Goal: Communication & Community: Answer question/provide support

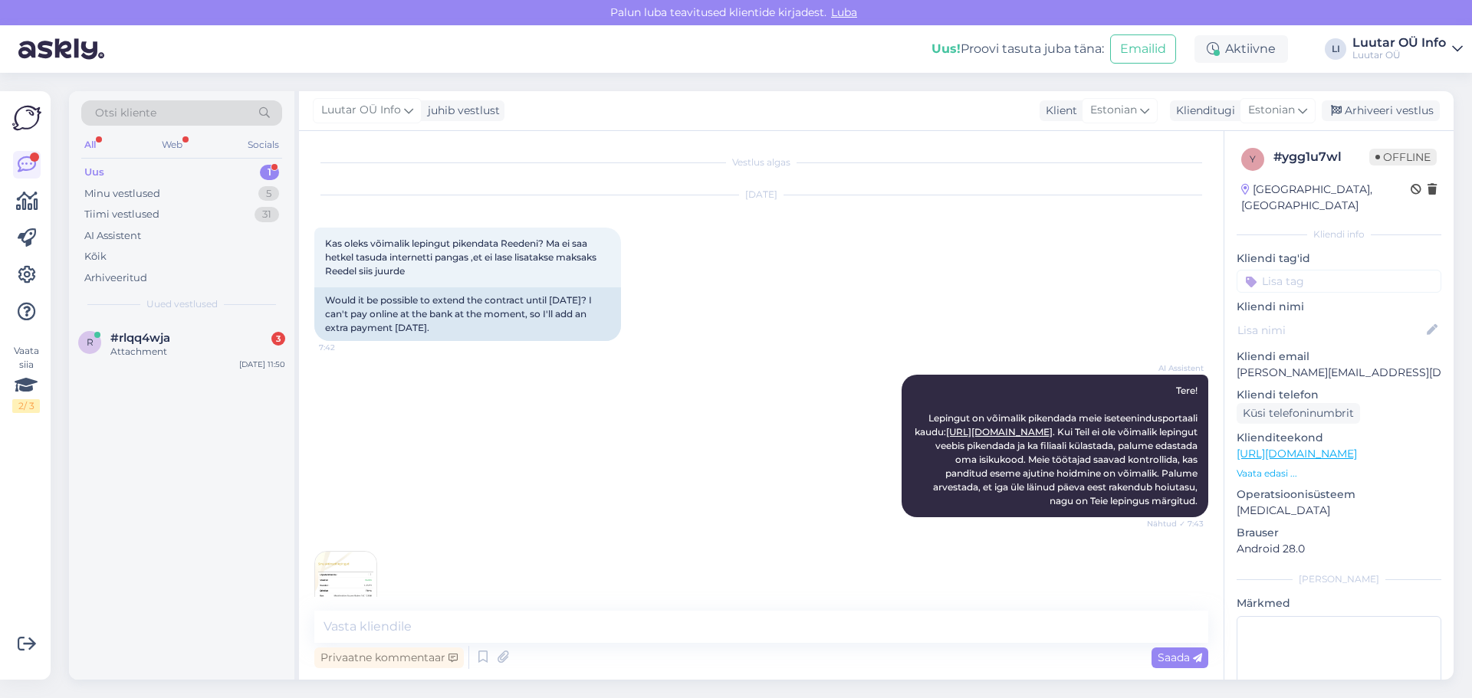
scroll to position [325, 0]
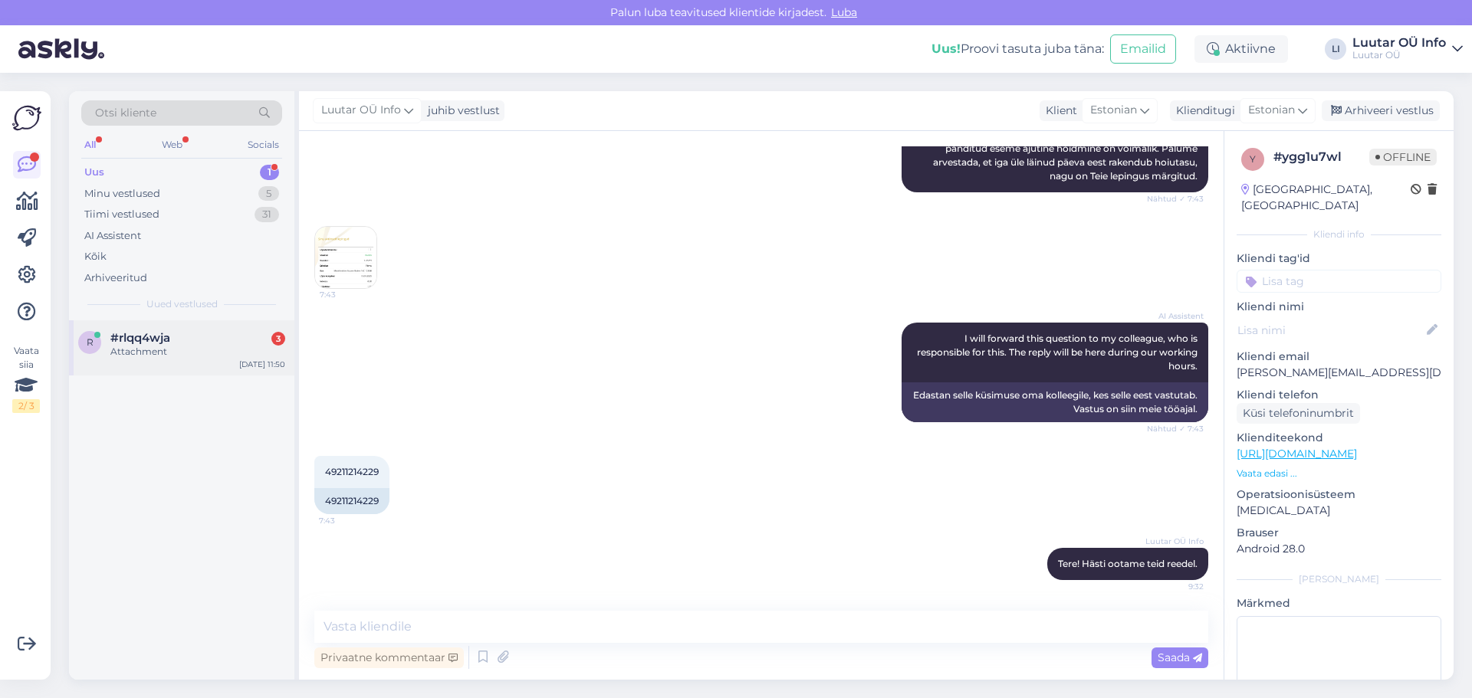
click at [128, 340] on span "#rlqq4wja" at bounding box center [140, 338] width 60 height 14
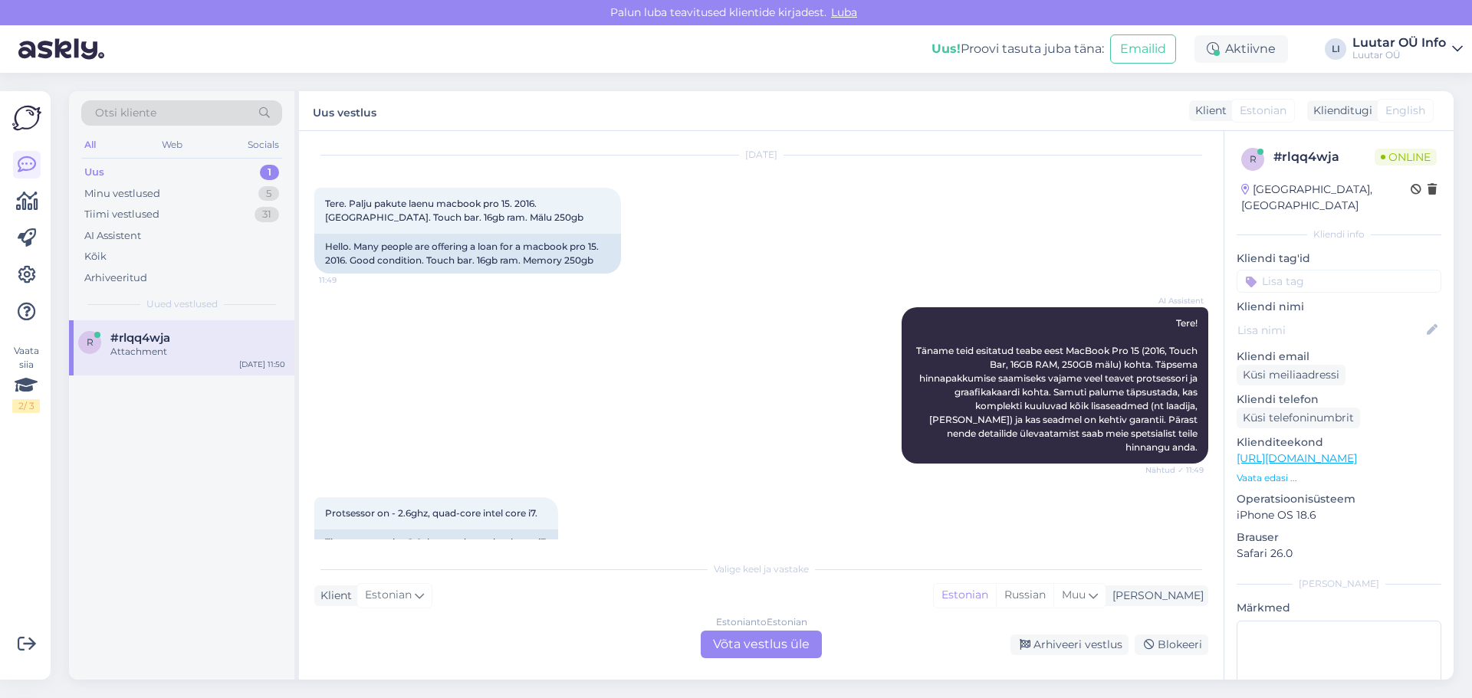
scroll to position [0, 0]
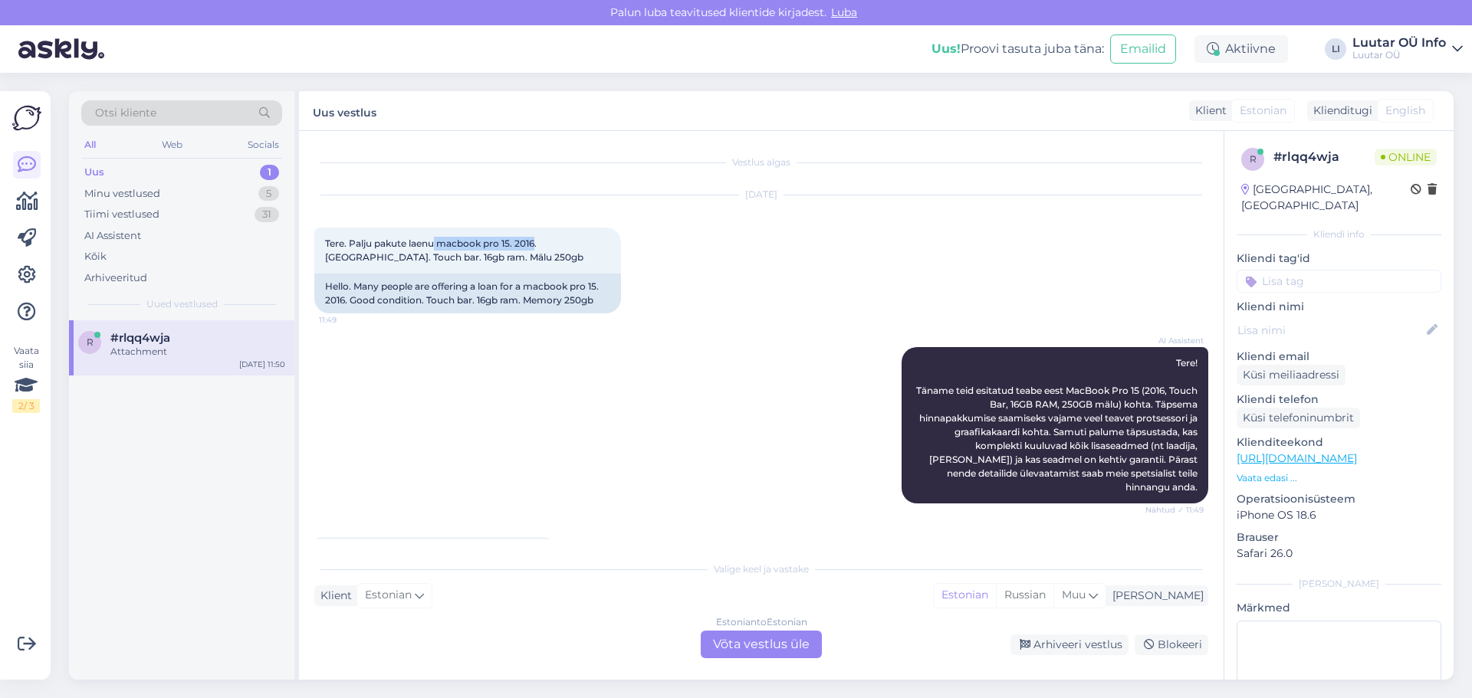
drag, startPoint x: 435, startPoint y: 242, endPoint x: 557, endPoint y: 225, distance: 123.1
click at [540, 239] on span "Tere. Palju pakute laenu macbook pro 15. 2016. [GEOGRAPHIC_DATA]. Touch bar. 16…" at bounding box center [454, 250] width 258 height 25
copy span "macbook pro 15. 2016."
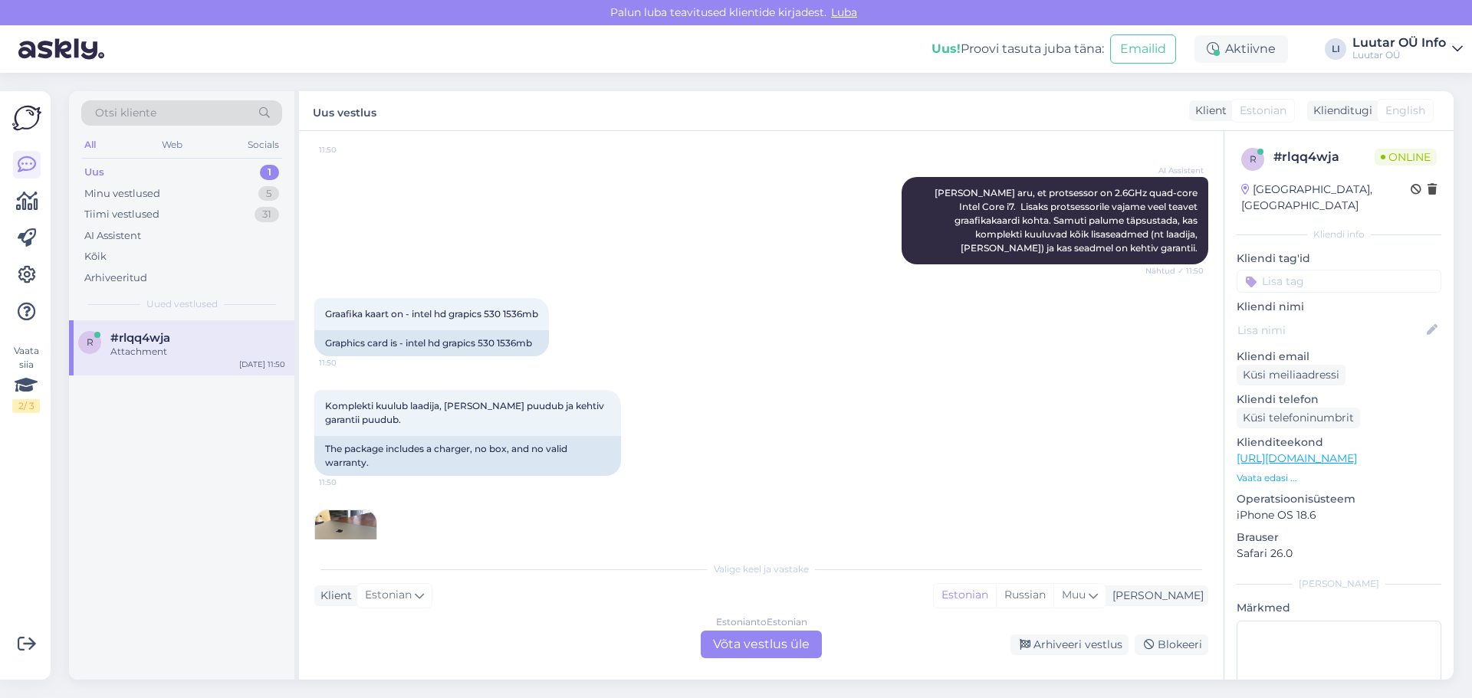
scroll to position [585, 0]
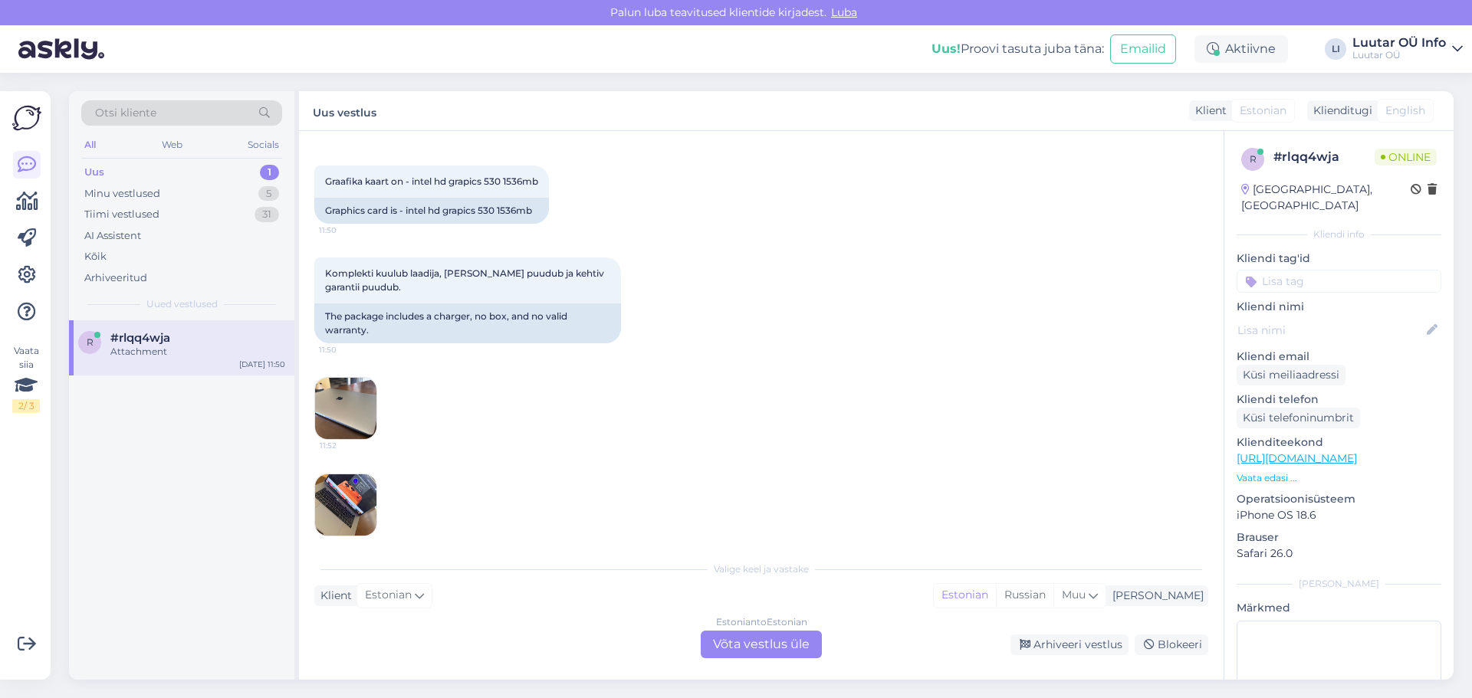
click at [740, 641] on div "Estonian to Estonian Võta vestlus üle" at bounding box center [761, 645] width 121 height 28
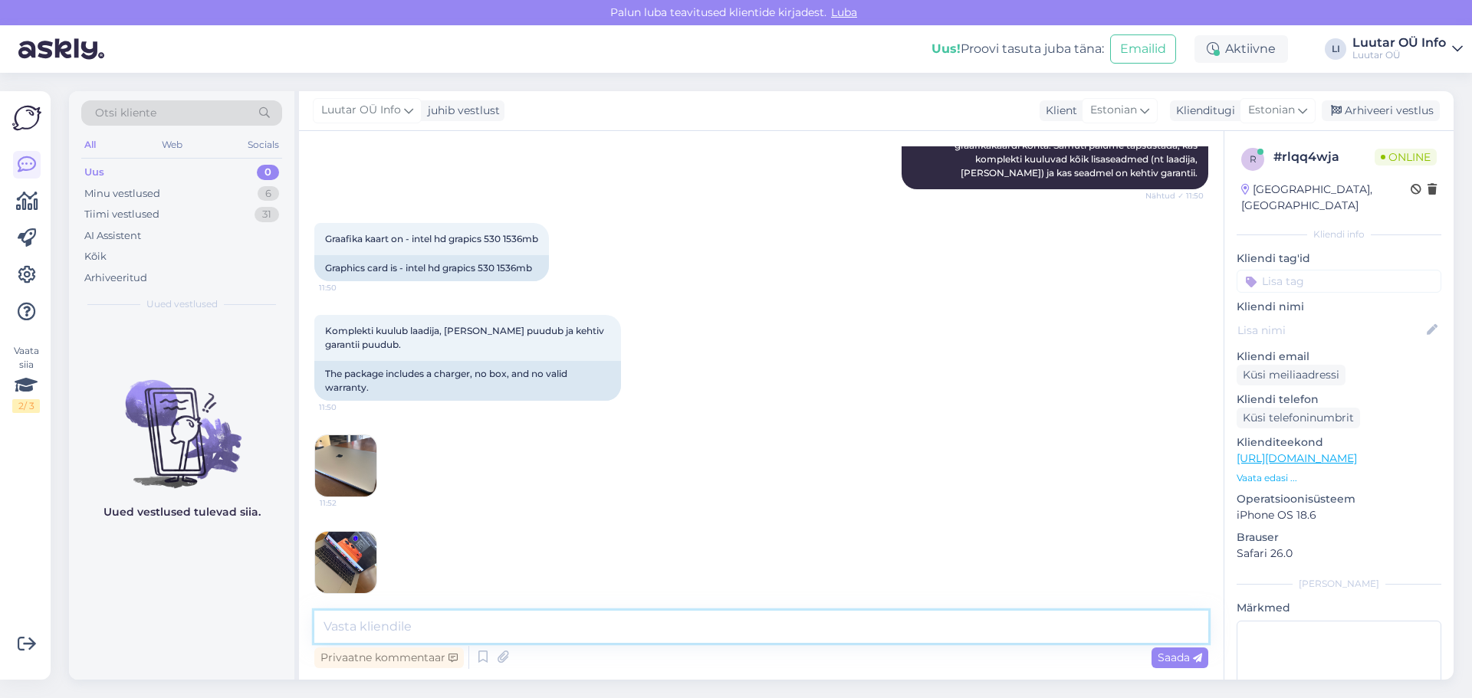
click at [378, 631] on textarea at bounding box center [761, 627] width 894 height 32
type textarea "Tere kuidas aku on?"
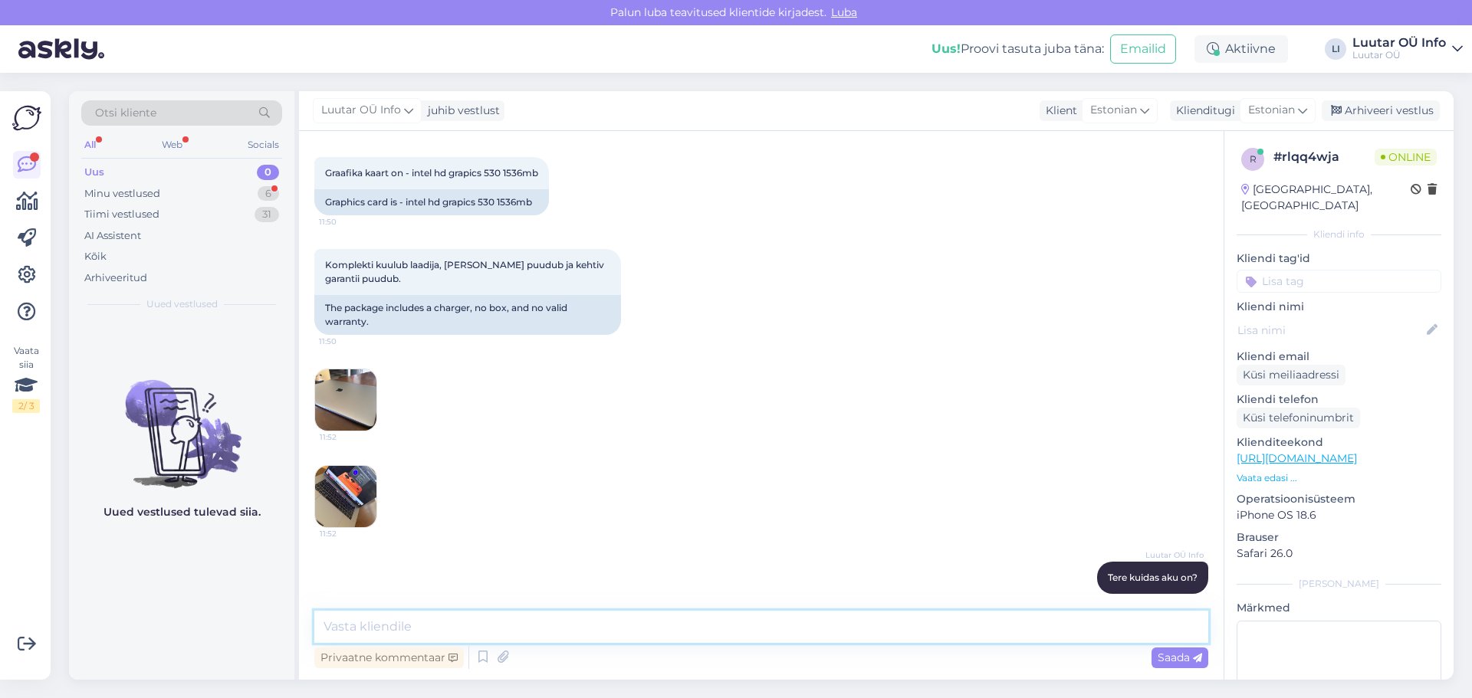
scroll to position [659, 0]
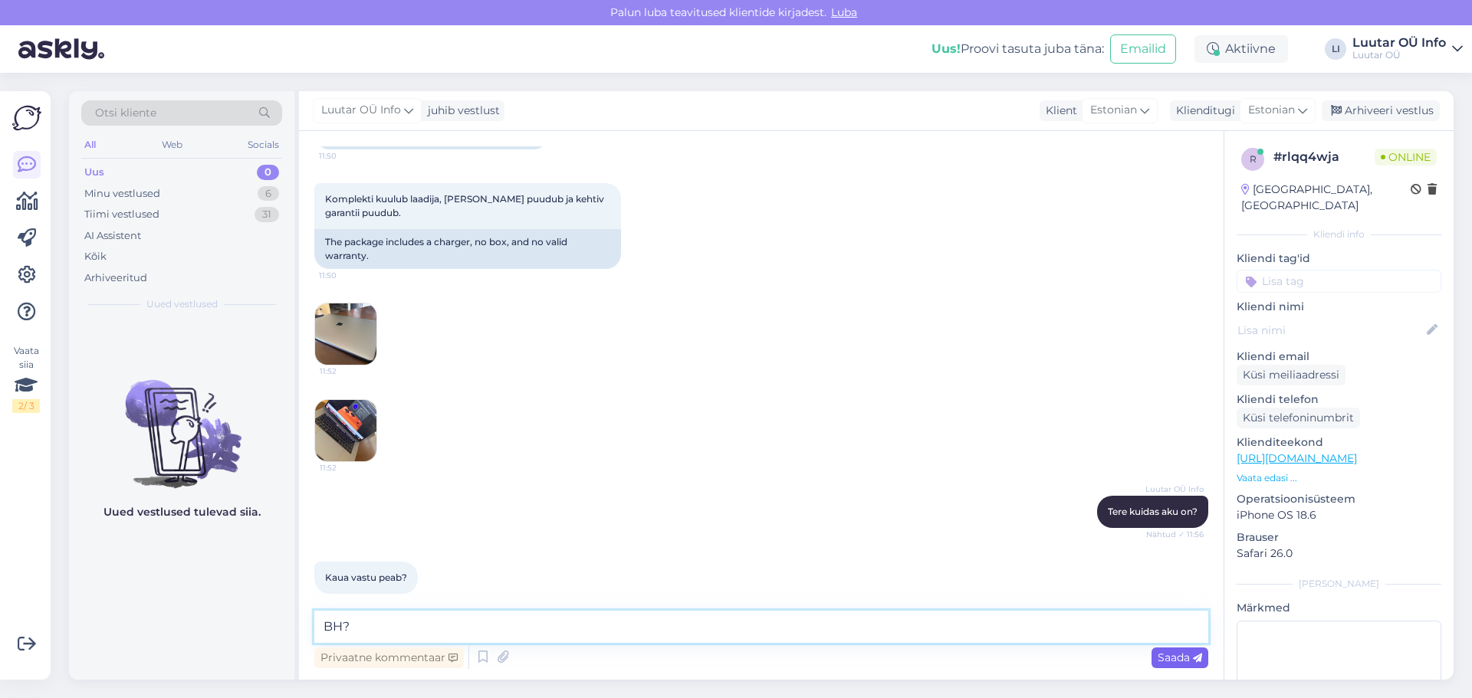
type textarea "BH?"
click at [1173, 660] on span "Saada" at bounding box center [1179, 658] width 44 height 14
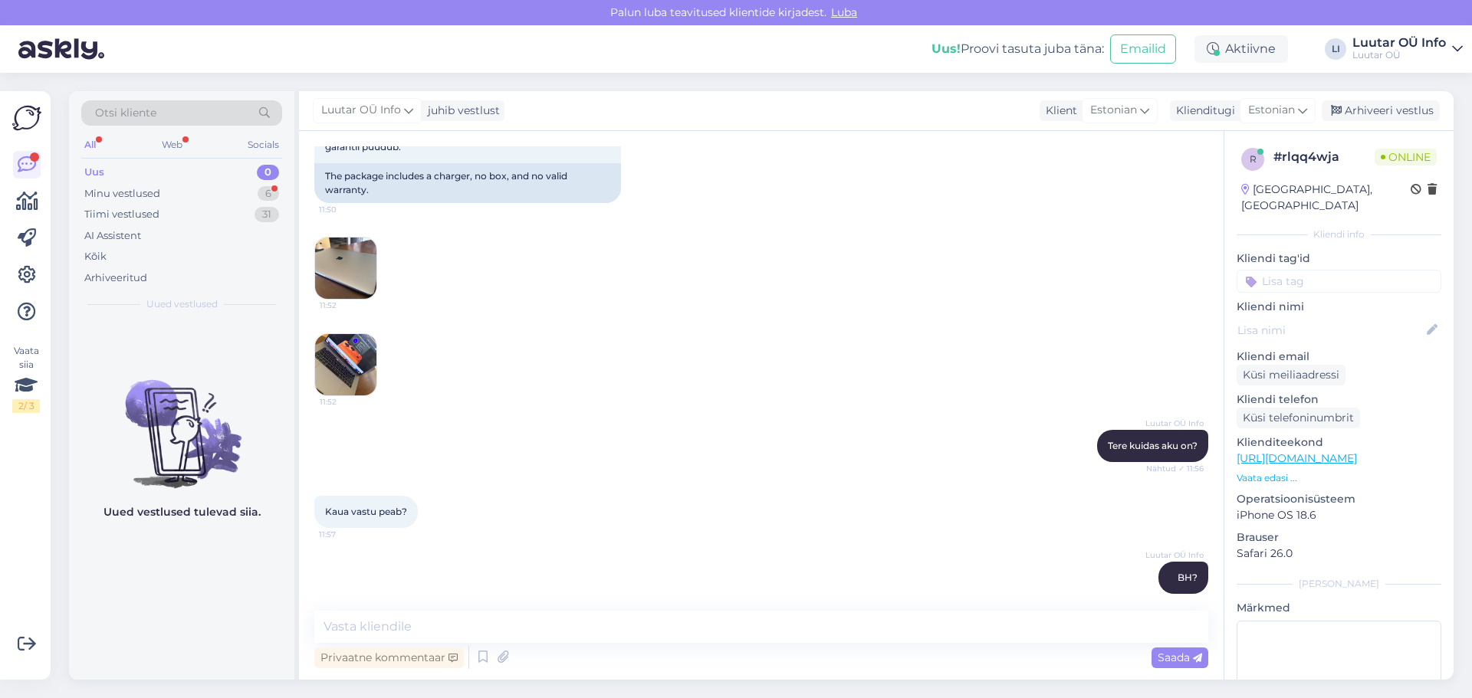
scroll to position [822, 0]
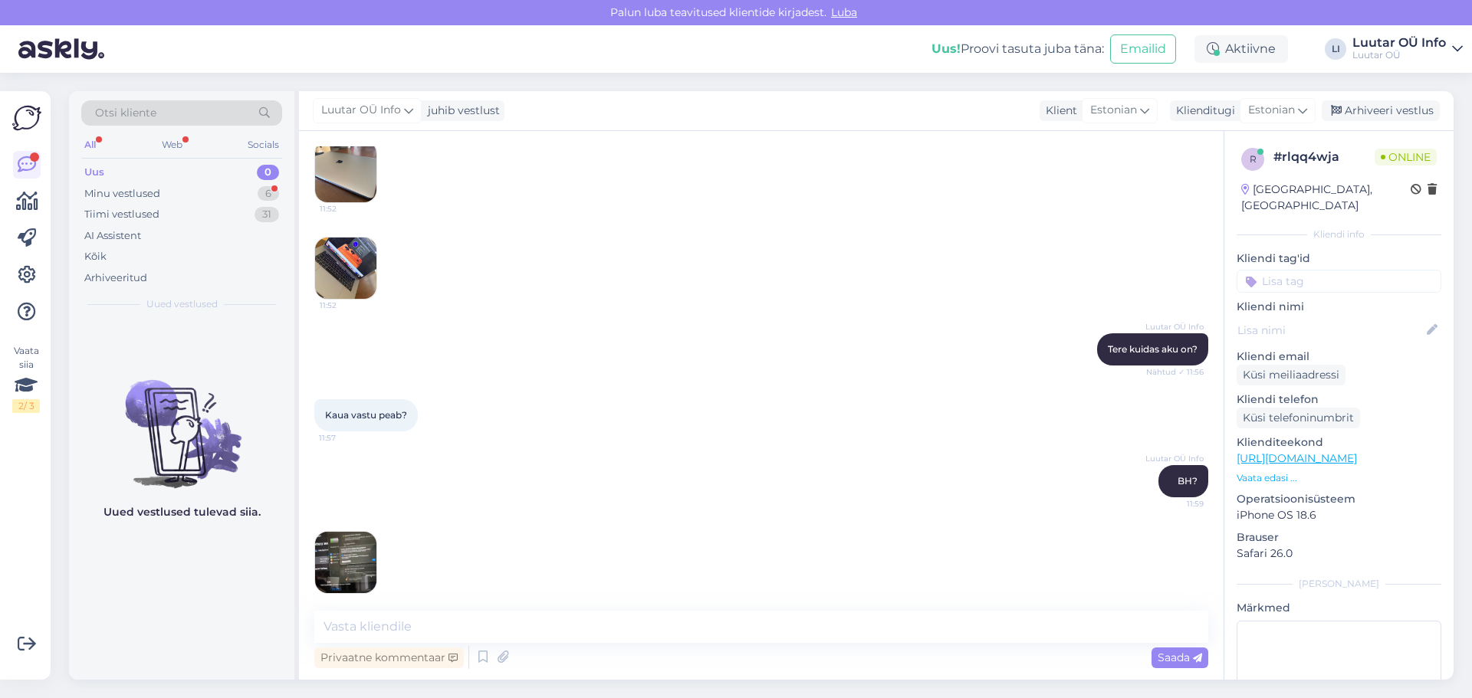
click at [345, 536] on img at bounding box center [345, 562] width 61 height 61
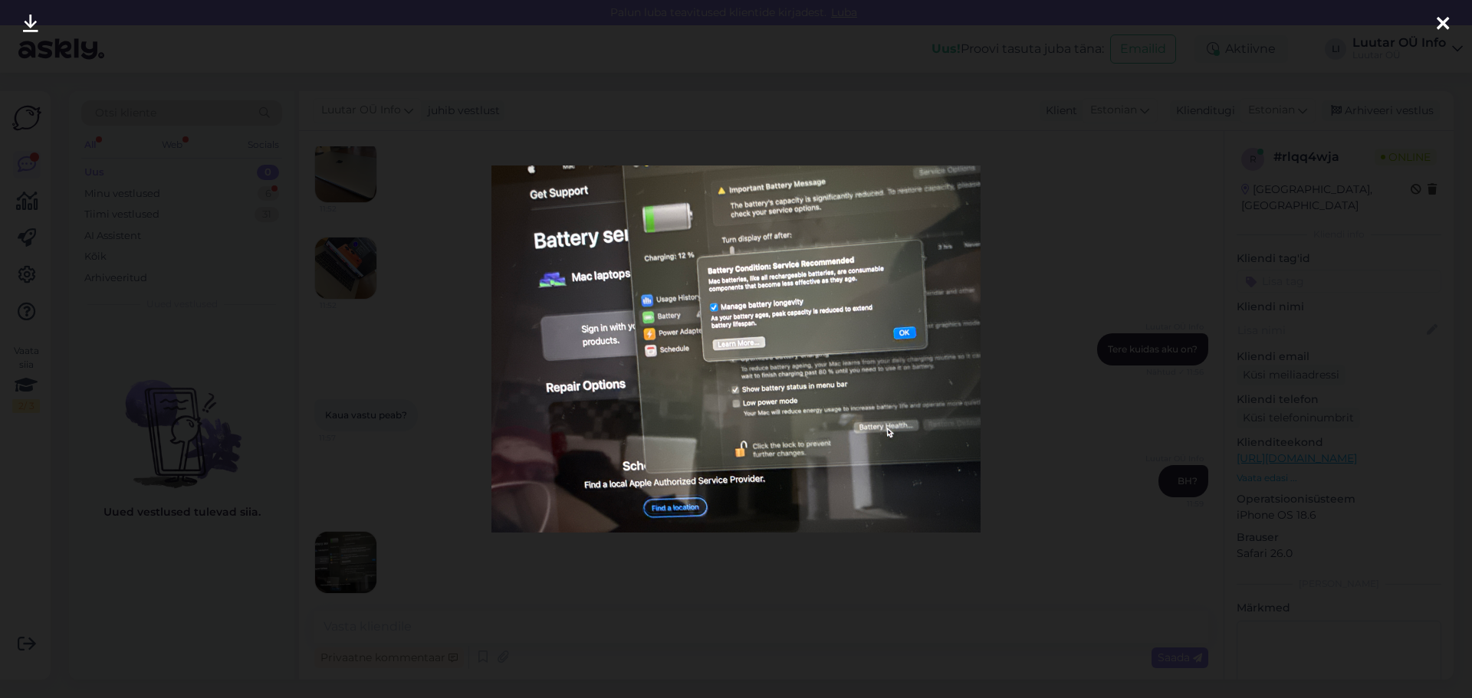
click at [35, 19] on icon at bounding box center [30, 25] width 15 height 20
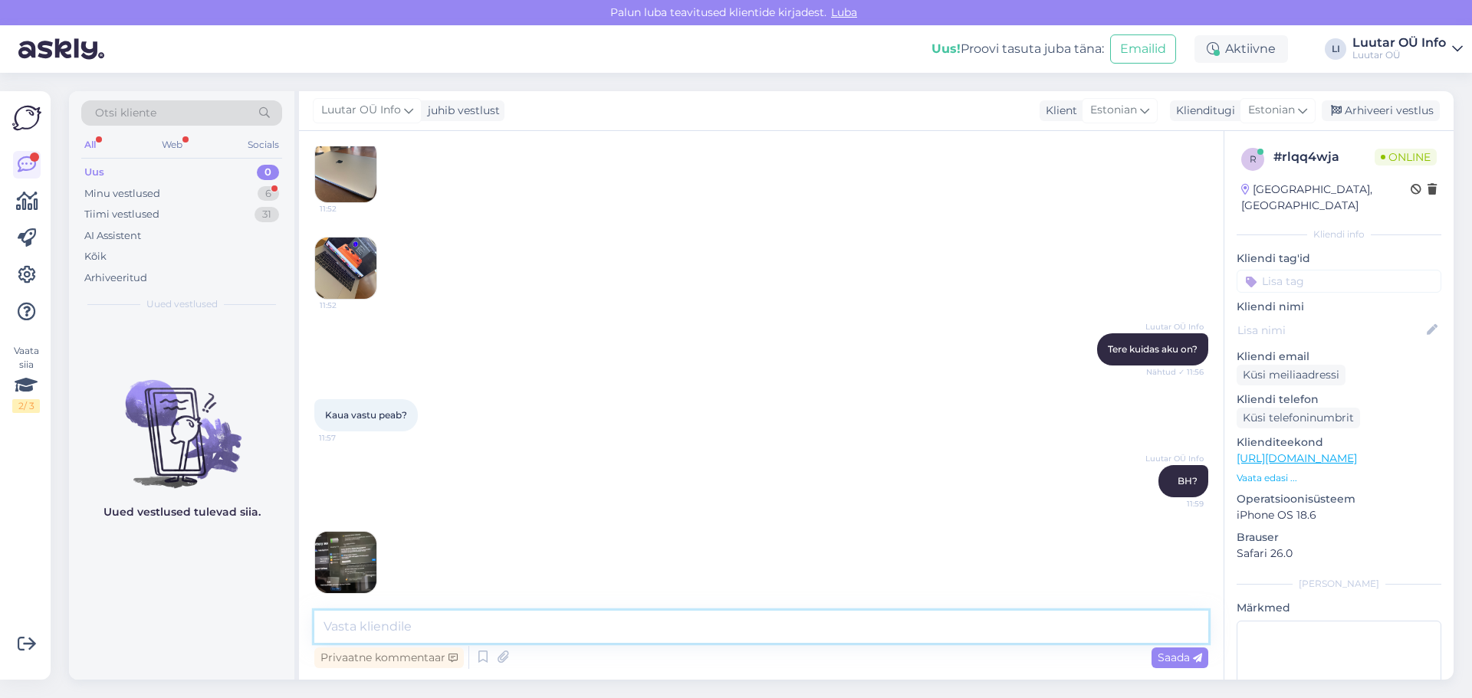
click at [348, 623] on textarea at bounding box center [761, 627] width 894 height 32
type textarea "[PERSON_NAME] järgi tundub aku kestvus juba liiga väike"
click at [1179, 660] on span "Saada" at bounding box center [1179, 658] width 44 height 14
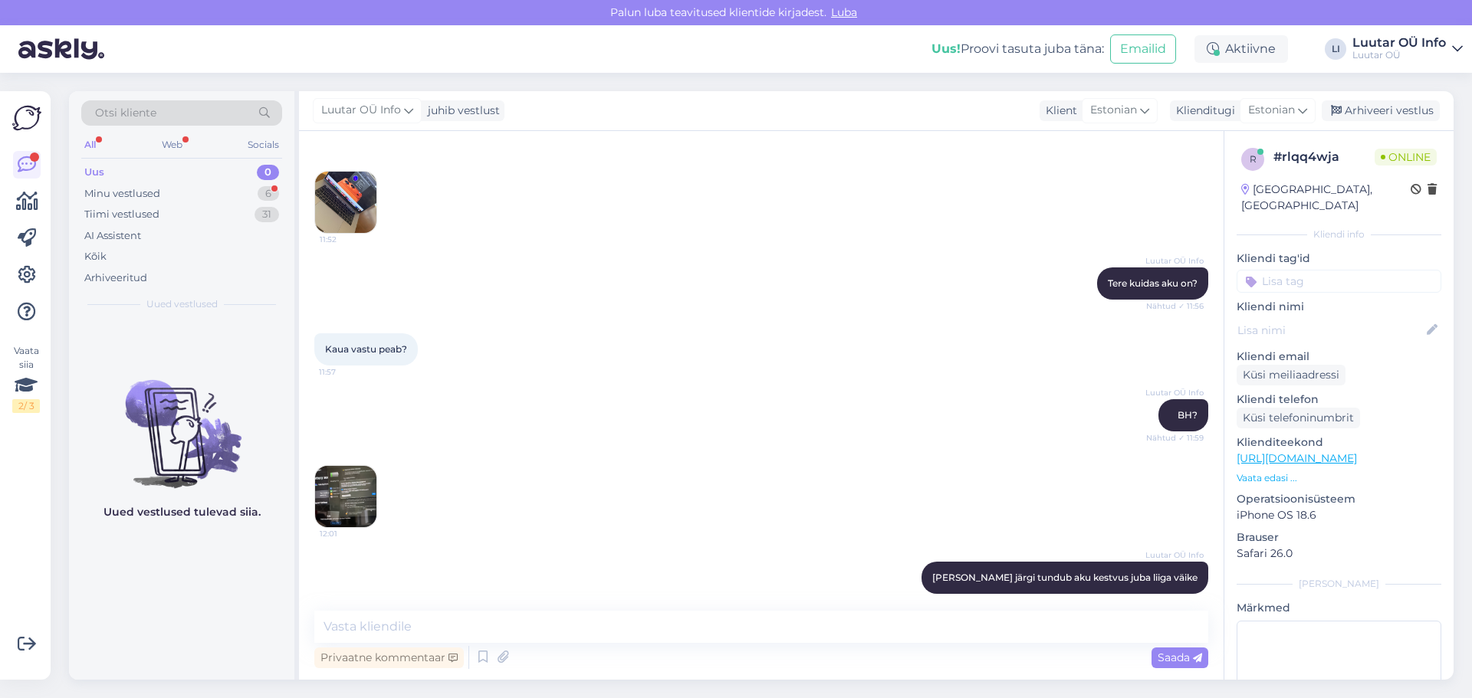
scroll to position [970, 0]
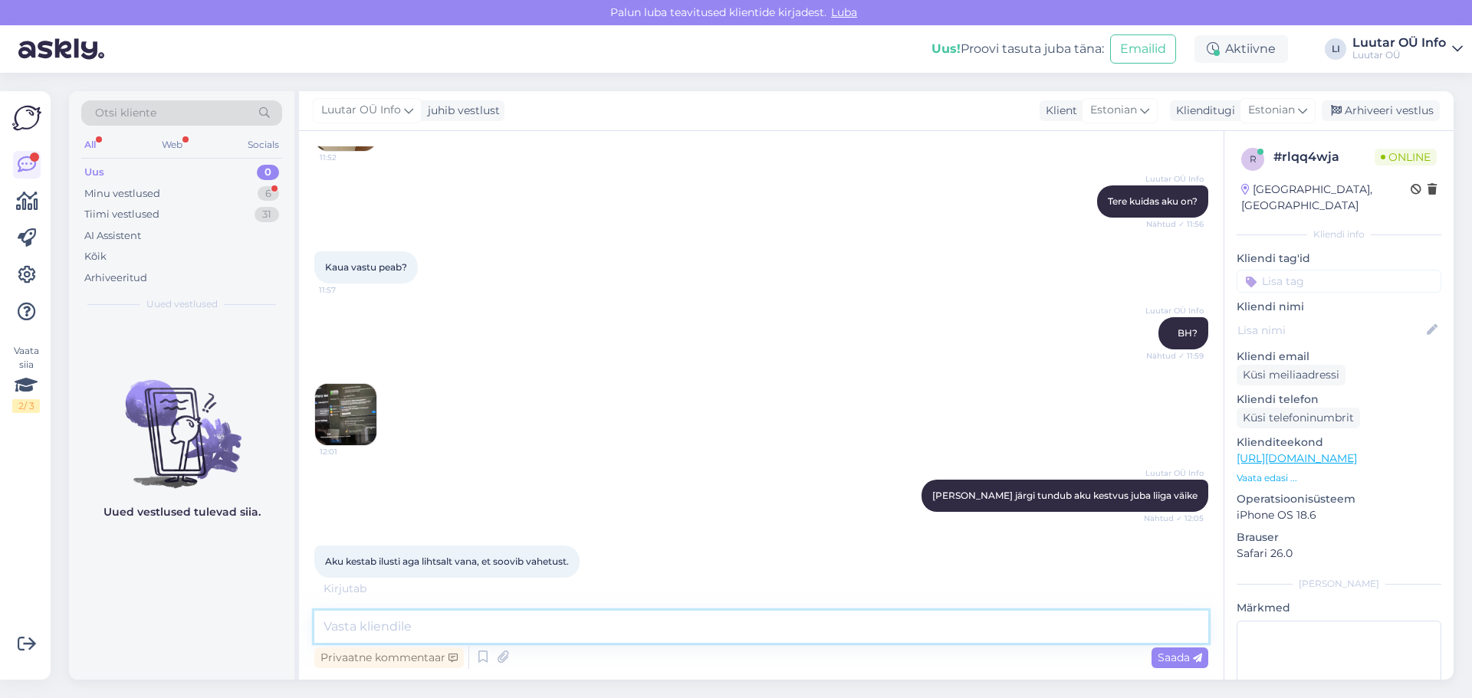
click at [361, 624] on textarea at bounding box center [761, 627] width 894 height 32
type textarea "S"
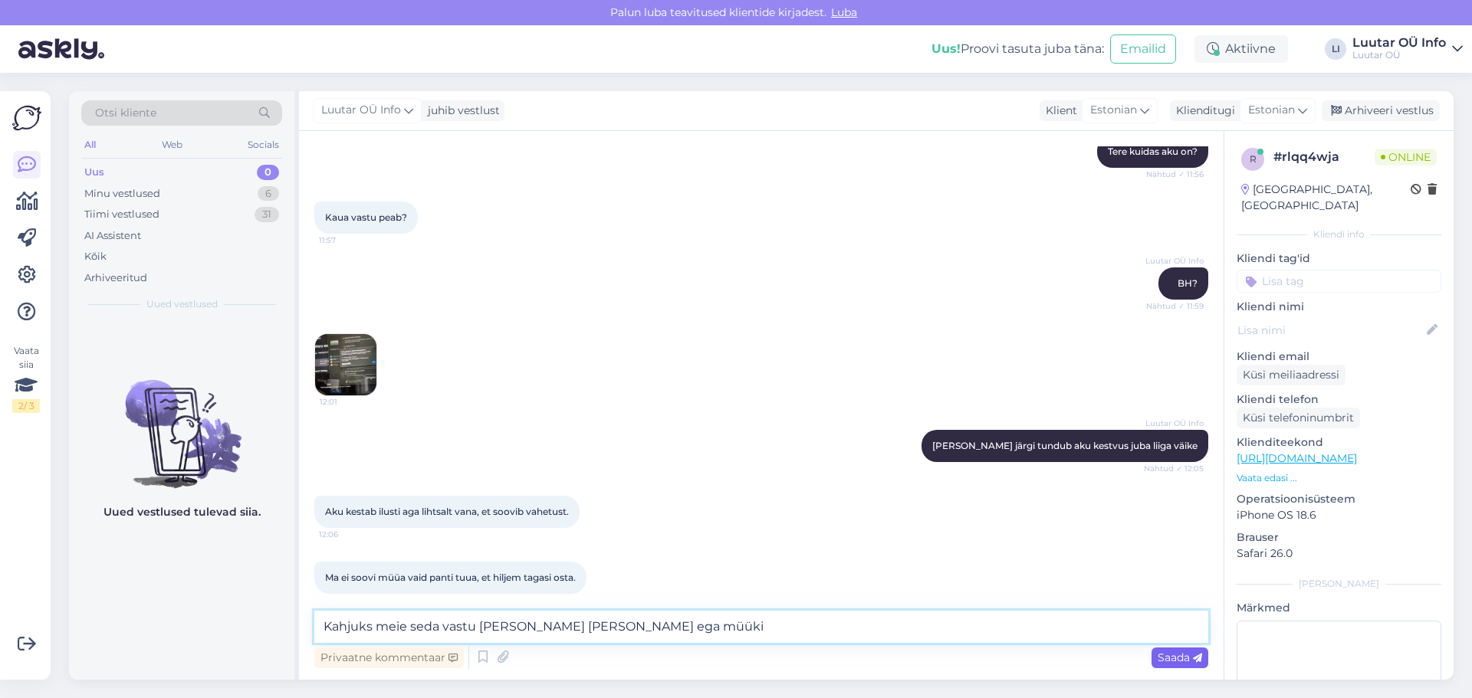
type textarea "Kahjuks meie seda vastu [PERSON_NAME] [PERSON_NAME] ega müüki"
click at [1190, 655] on span "Saada" at bounding box center [1179, 658] width 44 height 14
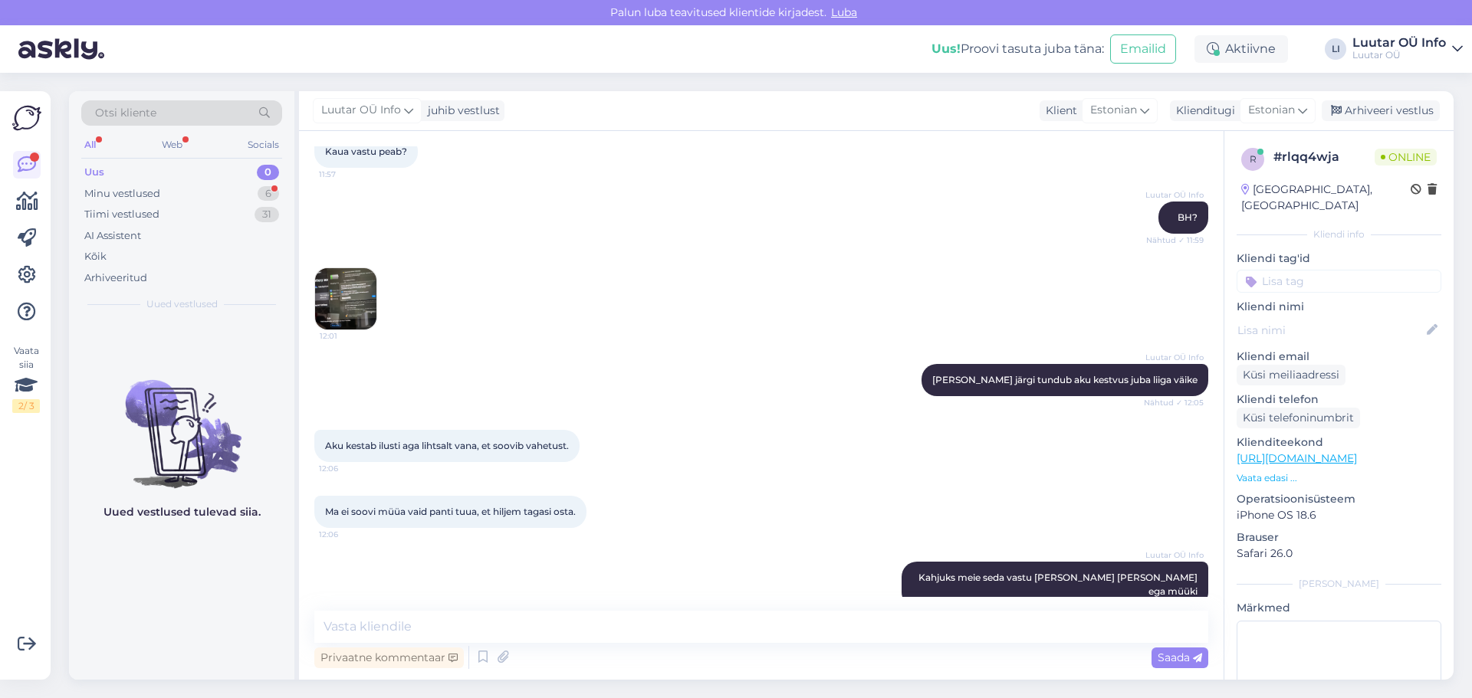
scroll to position [1151, 0]
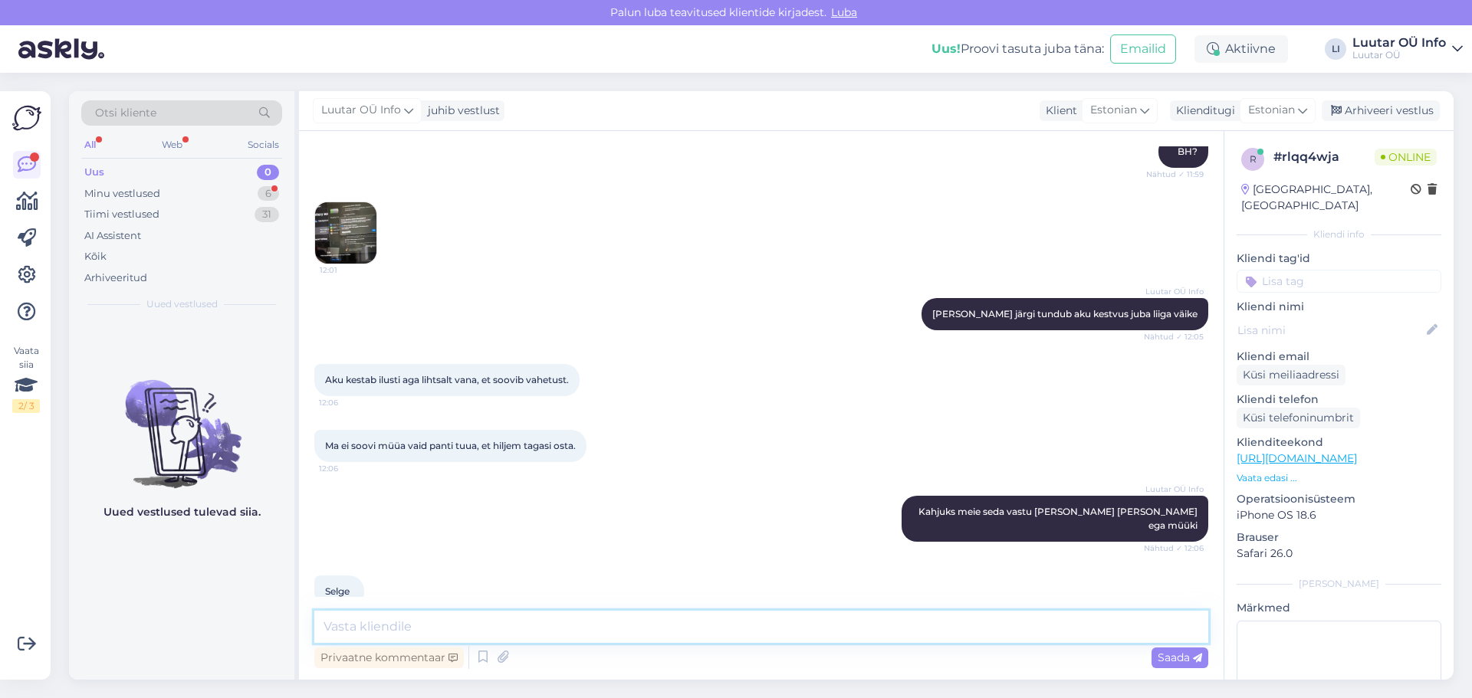
click at [393, 622] on textarea at bounding box center [761, 627] width 894 height 32
type textarea "Ilusat päeva!"
click at [1186, 655] on span "Saada" at bounding box center [1179, 658] width 44 height 14
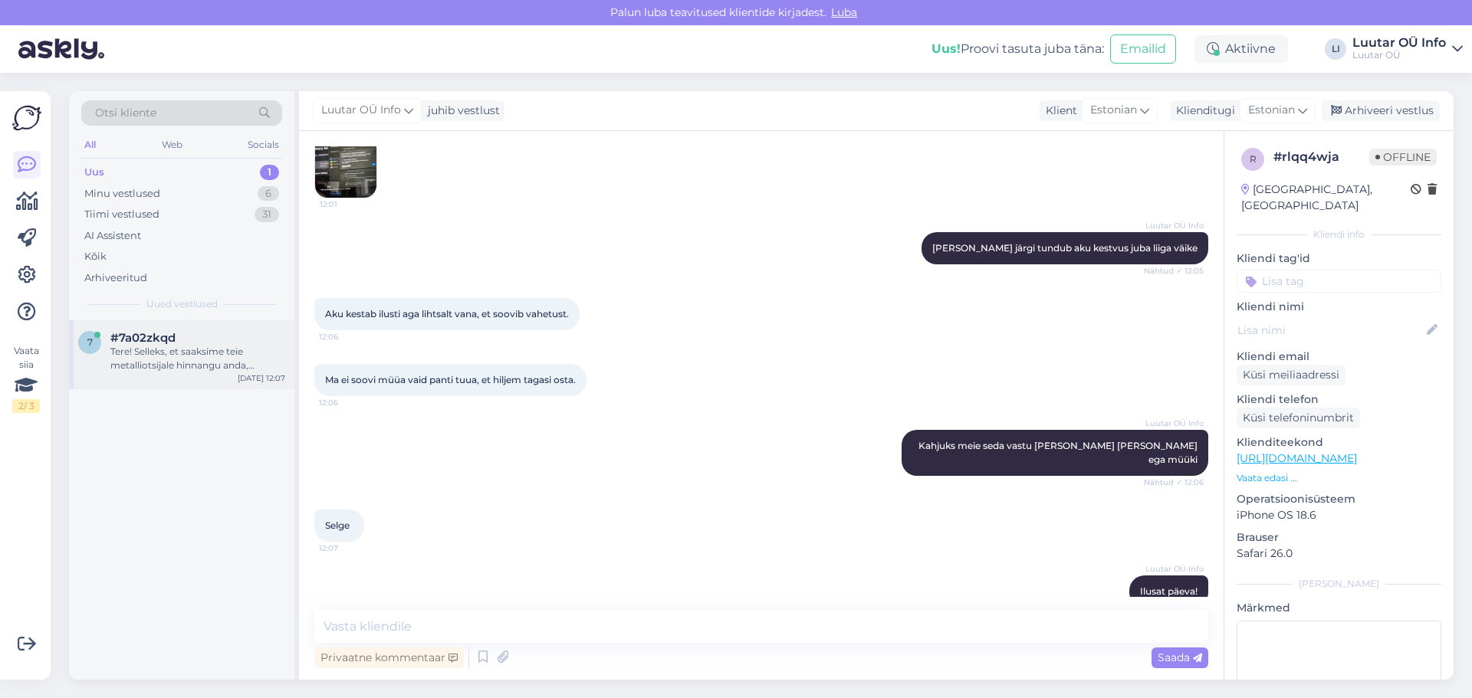
click at [166, 360] on div "Tere! Selleks, et saaksime teie metalliotsijale hinnangu anda, palume teil edas…" at bounding box center [197, 359] width 175 height 28
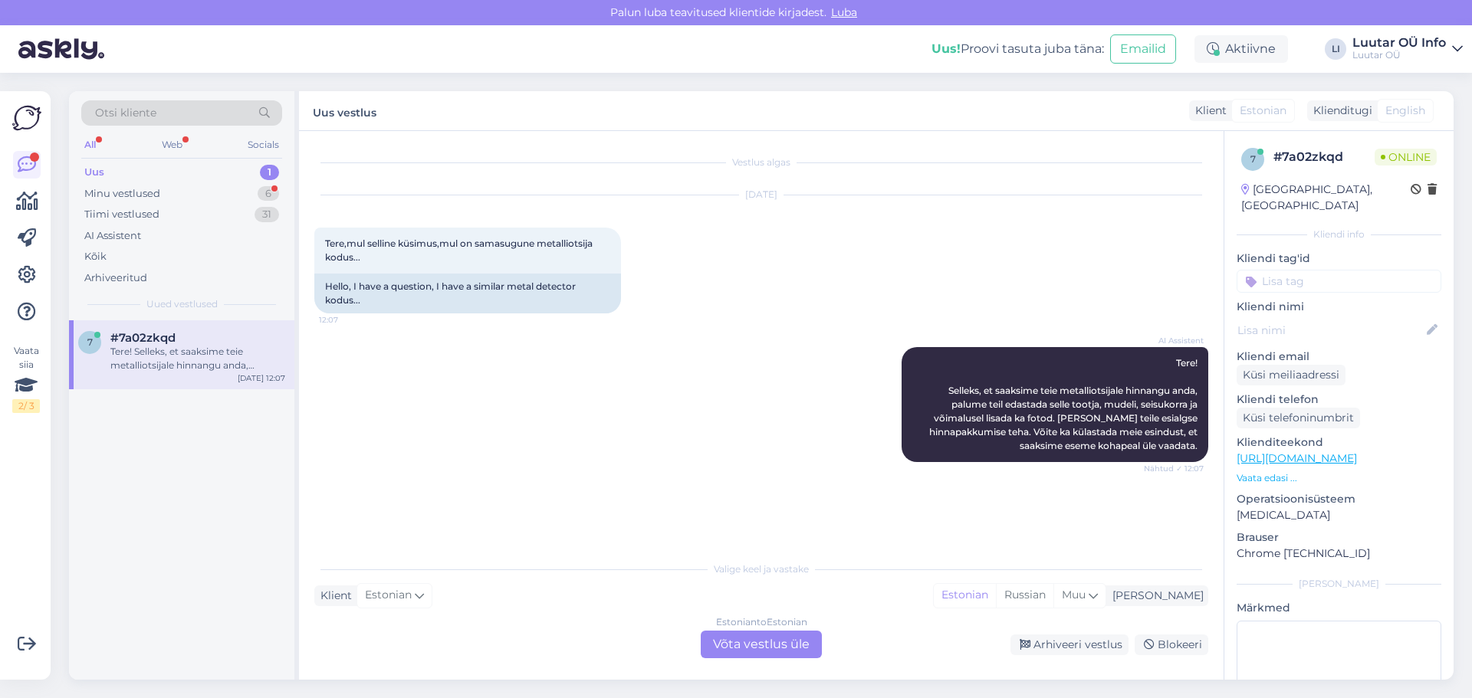
click at [267, 182] on div "Uus 1" at bounding box center [181, 172] width 201 height 21
click at [169, 353] on div "Tere! Selleks, et saaksime teie metalliotsijale hinnangu anda, palume teil edas…" at bounding box center [197, 359] width 175 height 28
click at [272, 192] on div "6" at bounding box center [268, 193] width 21 height 15
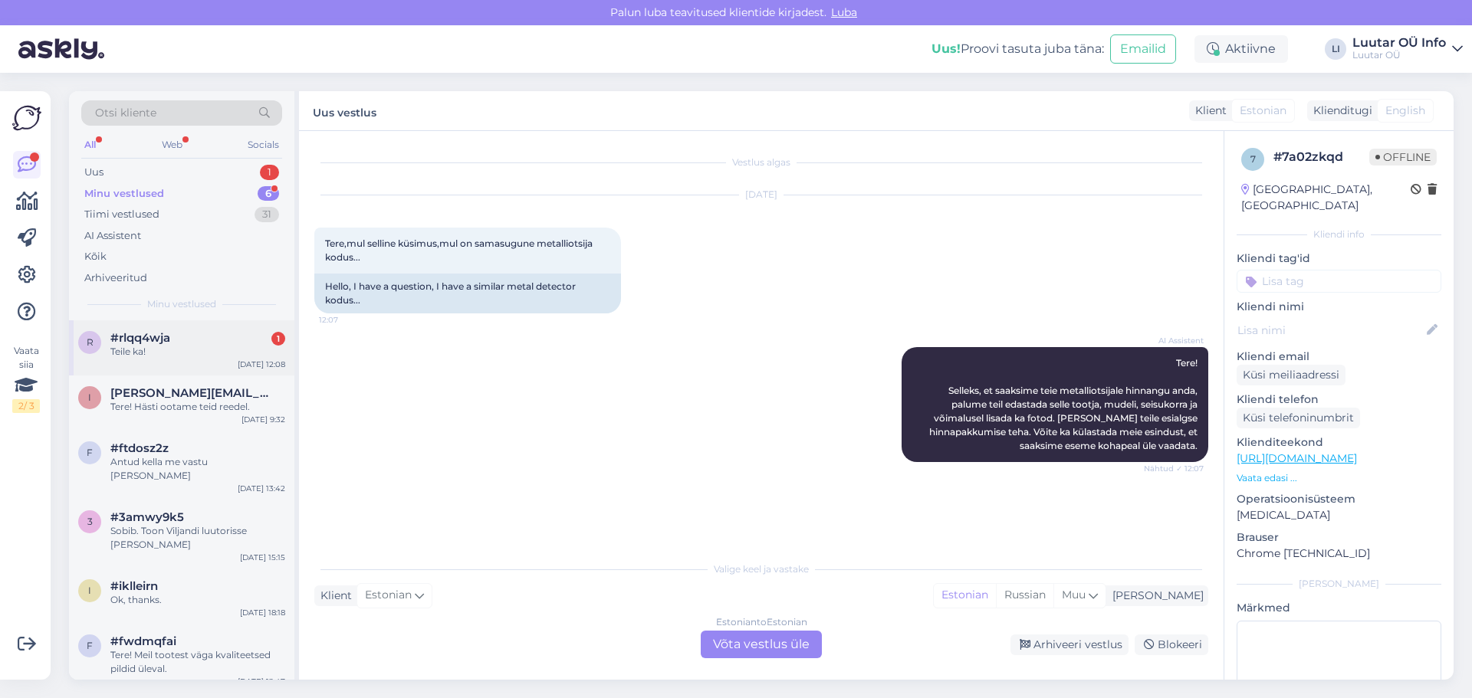
click at [176, 351] on div "Teile ka!" at bounding box center [197, 352] width 175 height 14
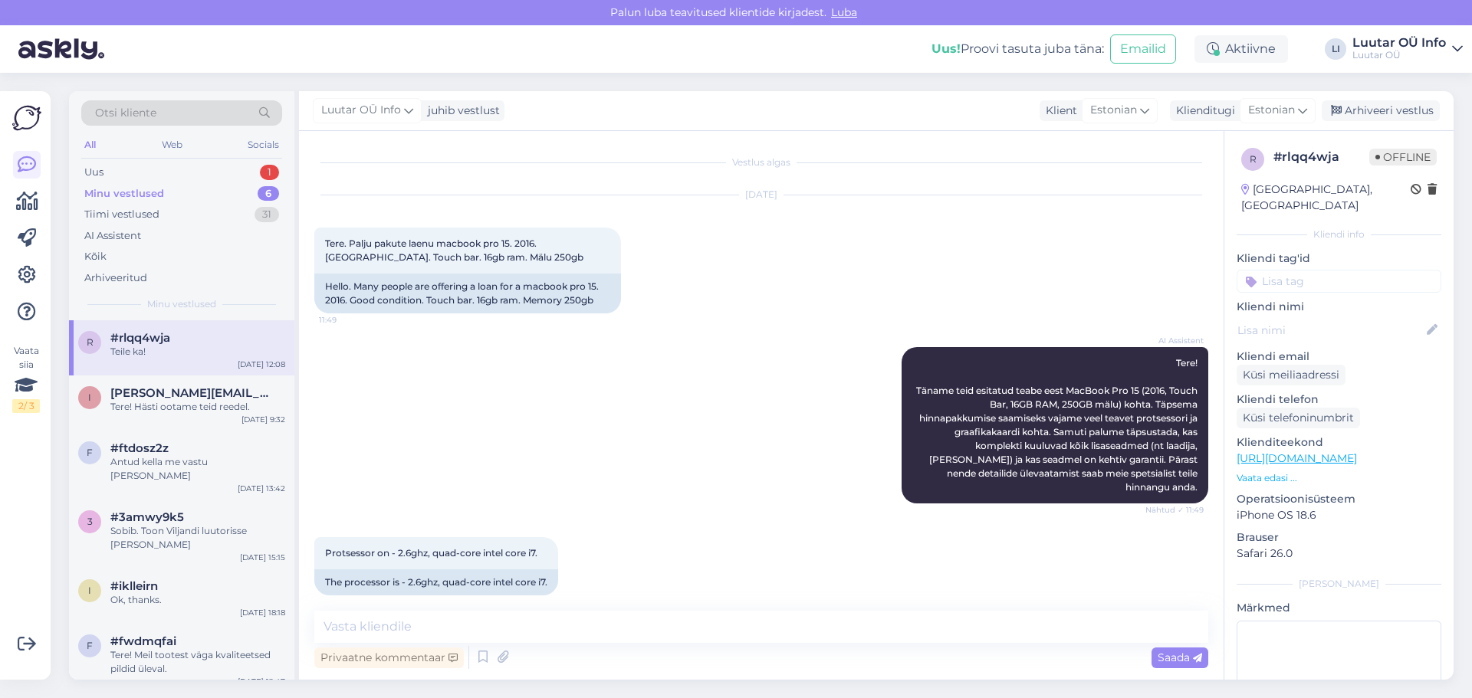
scroll to position [1283, 0]
